Goal: Task Accomplishment & Management: Use online tool/utility

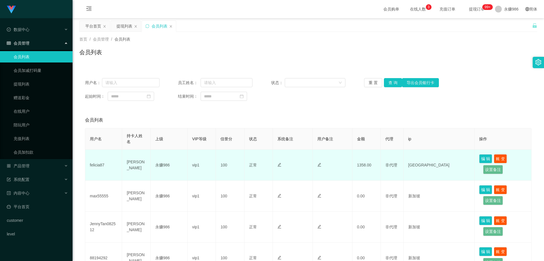
click at [89, 166] on td "felicia87" at bounding box center [103, 164] width 37 height 31
click at [94, 163] on td "felicia87" at bounding box center [103, 164] width 37 height 31
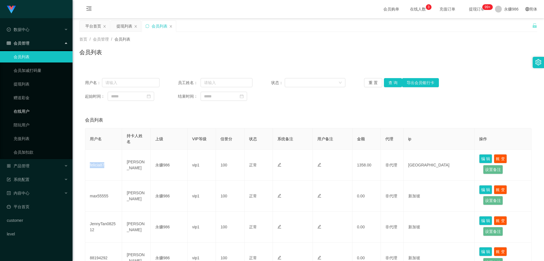
copy td "felicia87"
click at [20, 83] on link "提现列表" at bounding box center [41, 83] width 54 height 11
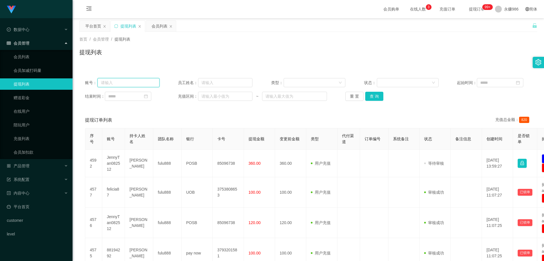
click at [143, 83] on input "text" at bounding box center [129, 82] width 62 height 9
paste input "felicia87"
type input "felicia87"
click at [373, 94] on button "查 询" at bounding box center [375, 96] width 18 height 9
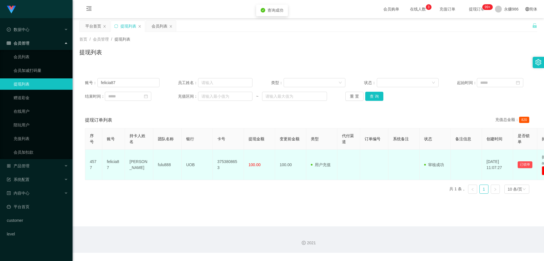
click at [227, 163] on td "3753808653" at bounding box center [228, 164] width 31 height 30
click at [117, 161] on td "felicia87" at bounding box center [113, 164] width 23 height 30
click at [231, 167] on td "3753808653" at bounding box center [228, 164] width 31 height 30
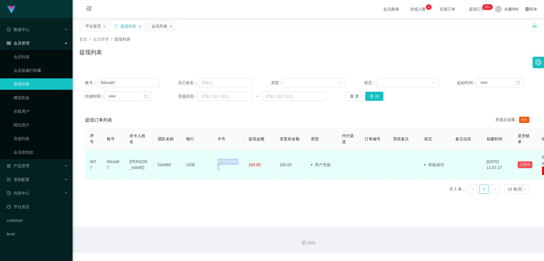
click at [231, 167] on td "3753808653" at bounding box center [228, 164] width 31 height 30
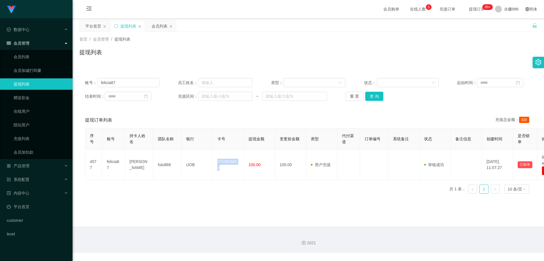
copy td "3753808653"
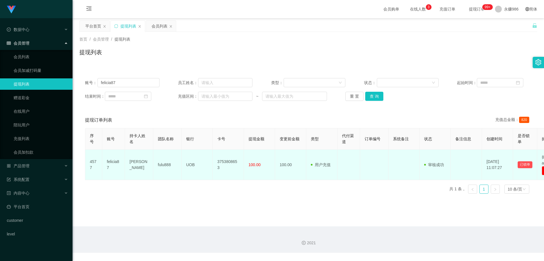
click at [104, 162] on td "felicia87" at bounding box center [113, 164] width 23 height 30
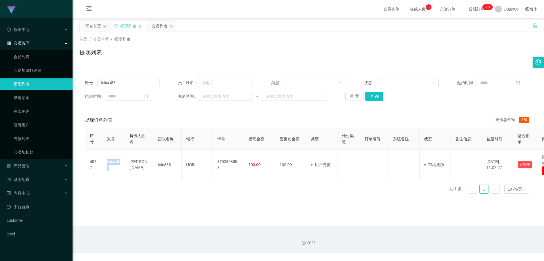
copy td "felicia87"
